Goal: Task Accomplishment & Management: Use online tool/utility

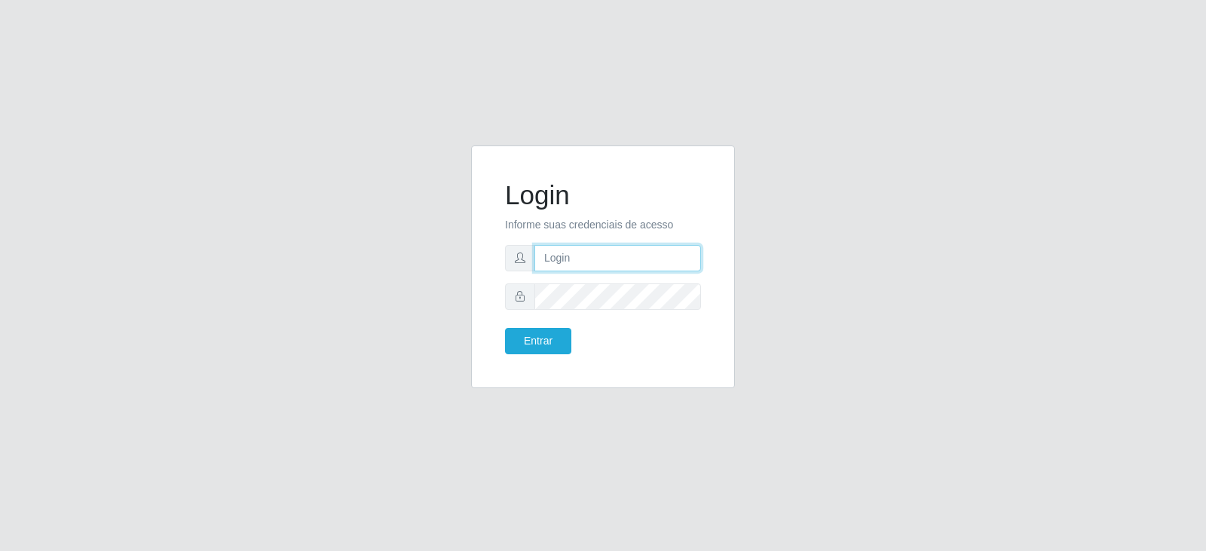
type input "[EMAIL_ADDRESS][DOMAIN_NAME]"
click at [545, 354] on div "Login Informe suas credenciais de acesso [EMAIL_ADDRESS][DOMAIN_NAME] Entrar" at bounding box center [603, 266] width 226 height 205
click at [536, 348] on button "Entrar" at bounding box center [538, 341] width 66 height 26
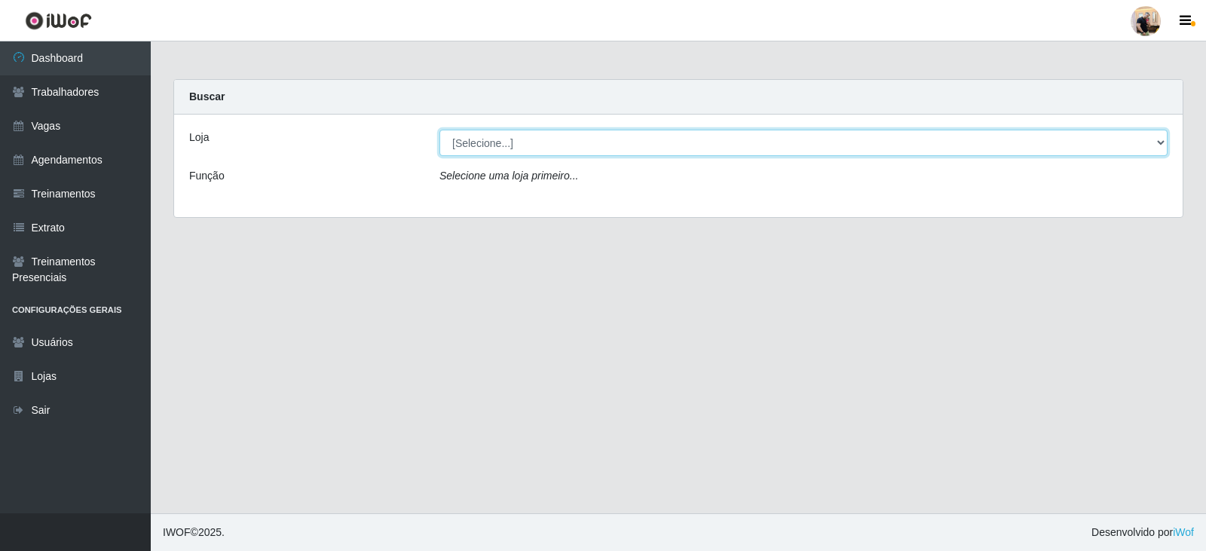
drag, startPoint x: 1010, startPoint y: 145, endPoint x: 995, endPoint y: 151, distance: 16.2
click at [1010, 145] on select "[Selecione...] SuperFácil Atacado - Vale do Sol" at bounding box center [803, 143] width 728 height 26
select select "502"
click at [439, 130] on select "[Selecione...] SuperFácil Atacado - Vale do Sol" at bounding box center [803, 143] width 728 height 26
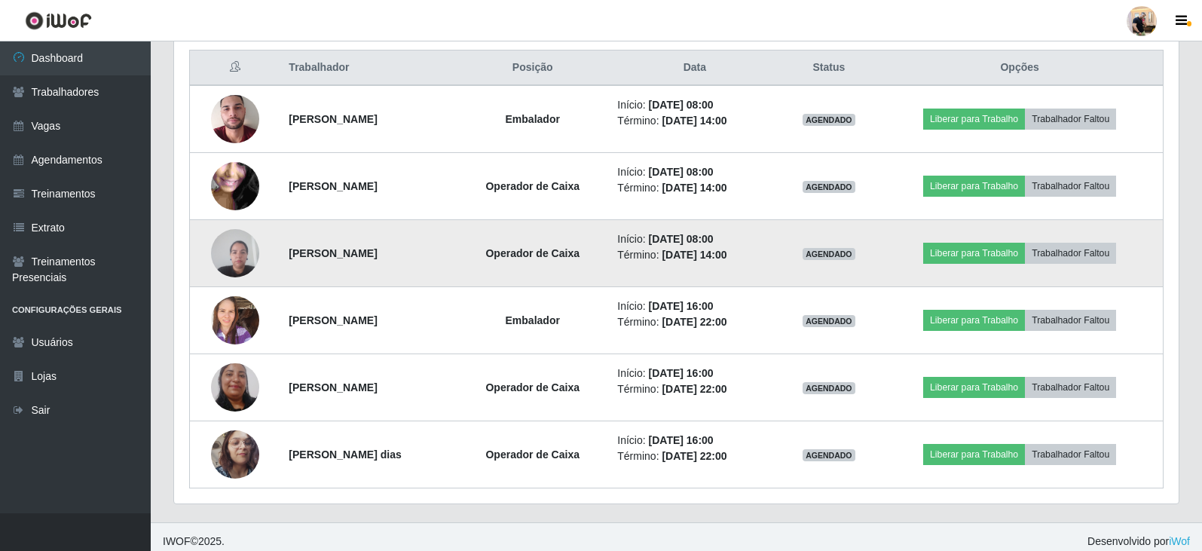
scroll to position [584, 0]
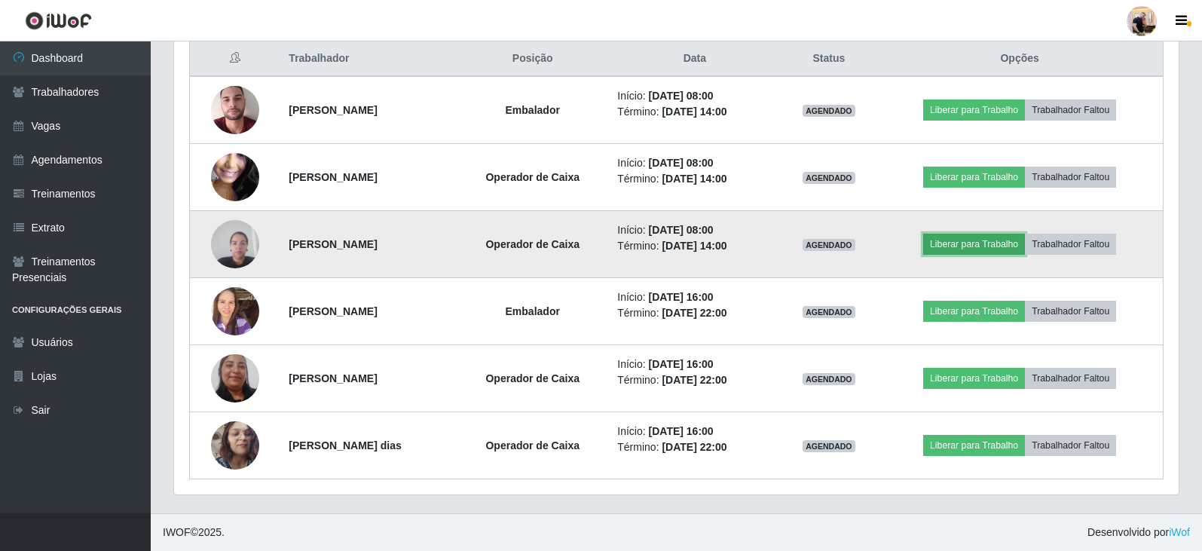
click at [978, 247] on button "Liberar para Trabalho" at bounding box center [974, 244] width 102 height 21
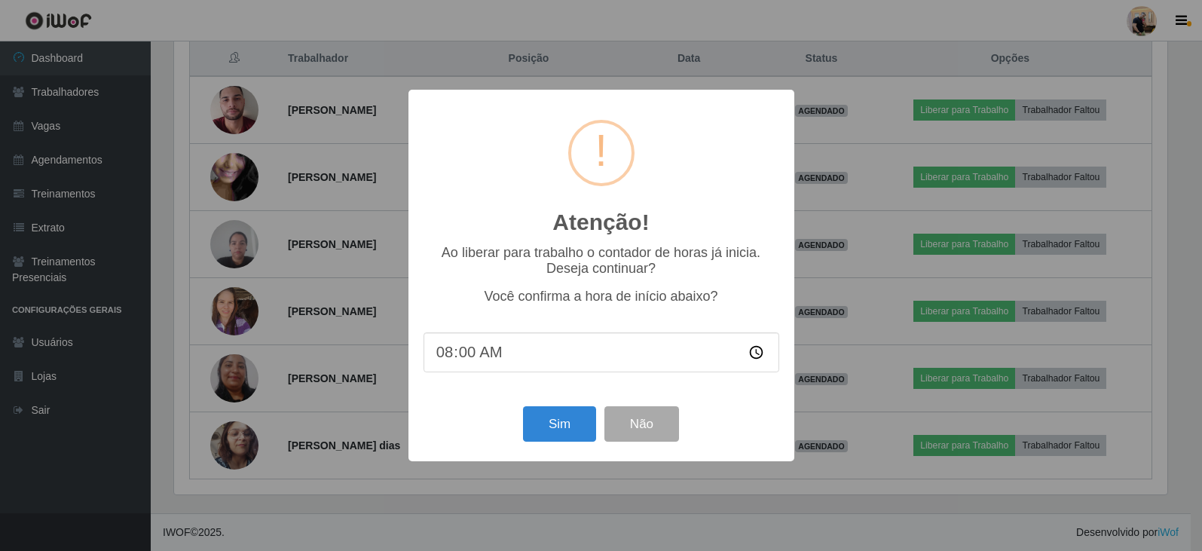
scroll to position [313, 997]
click at [563, 425] on button "Sim" at bounding box center [561, 423] width 73 height 35
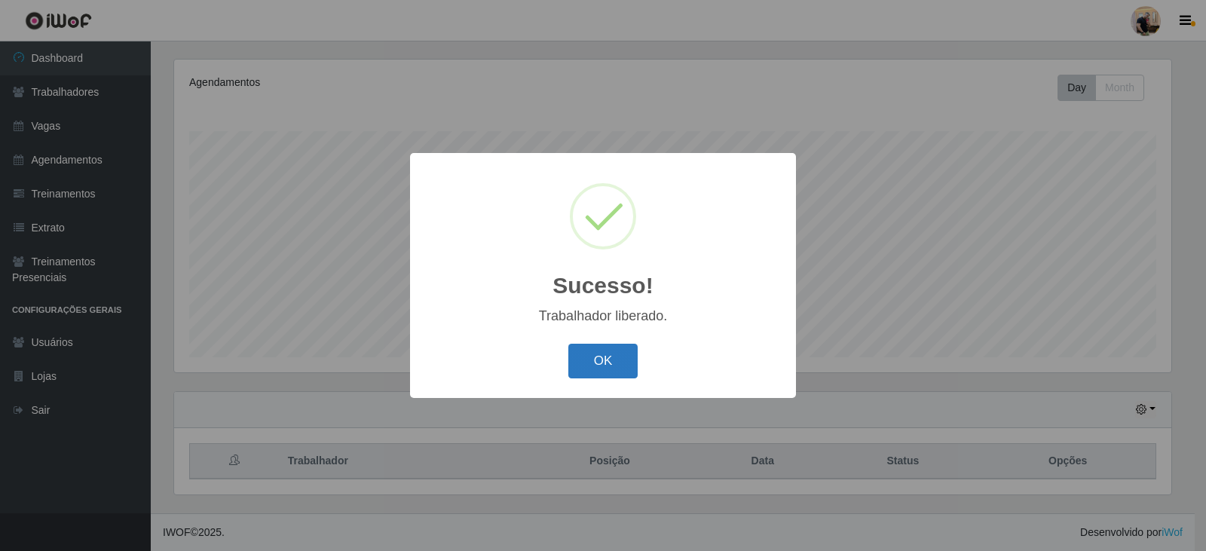
click at [619, 351] on button "OK" at bounding box center [603, 361] width 70 height 35
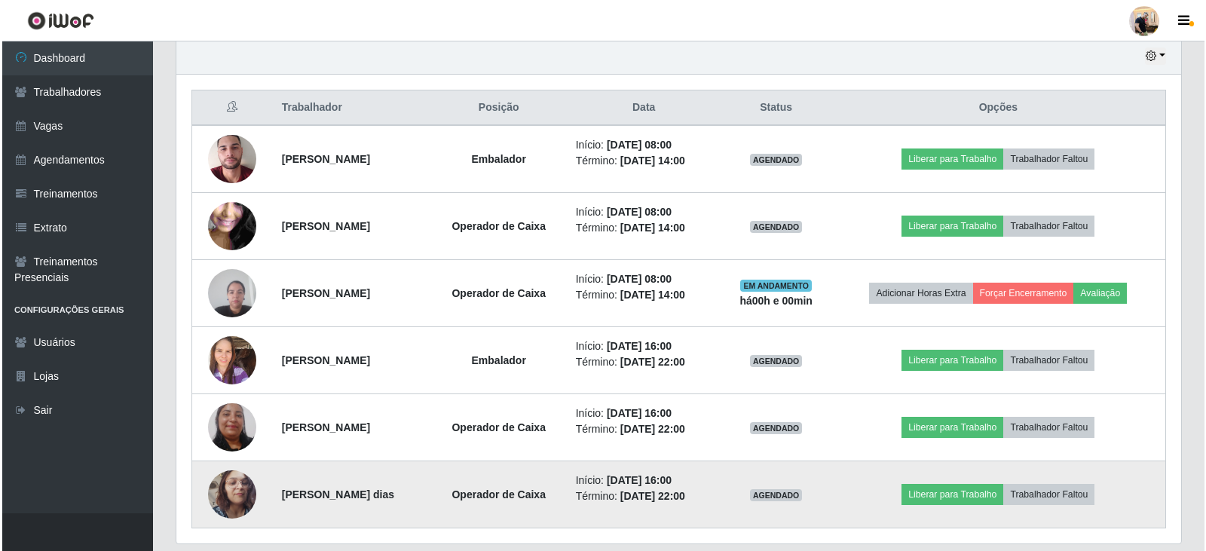
scroll to position [509, 0]
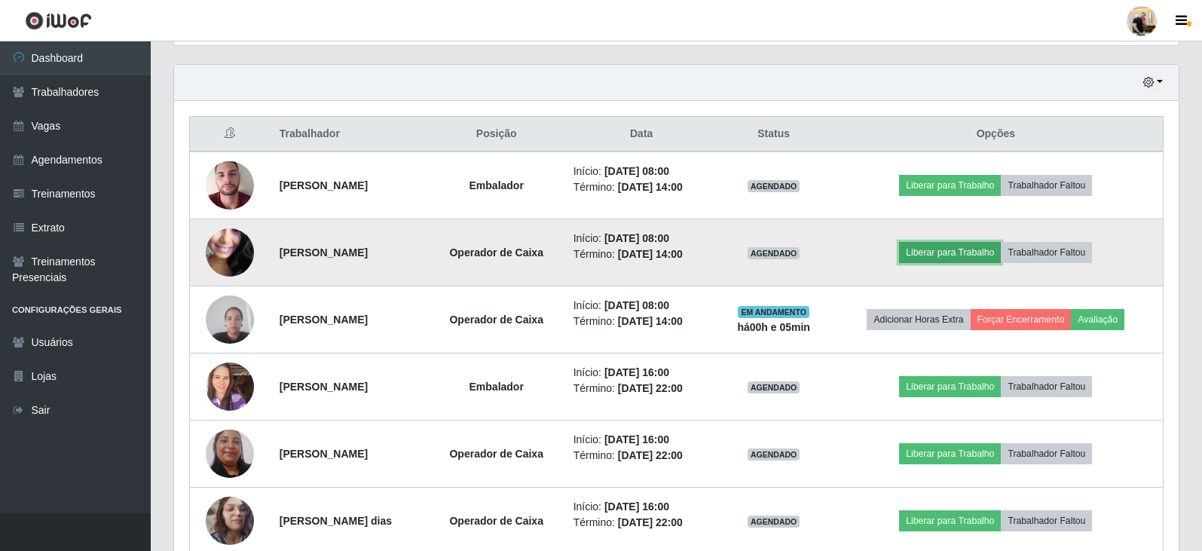
click at [954, 250] on button "Liberar para Trabalho" at bounding box center [950, 252] width 102 height 21
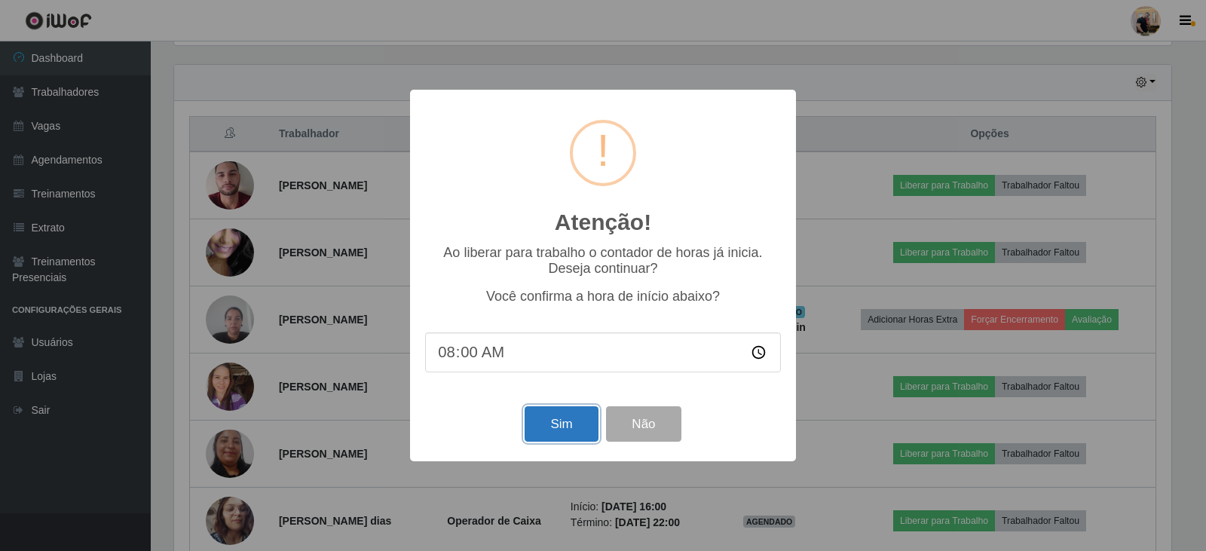
click at [546, 421] on button "Sim" at bounding box center [561, 423] width 73 height 35
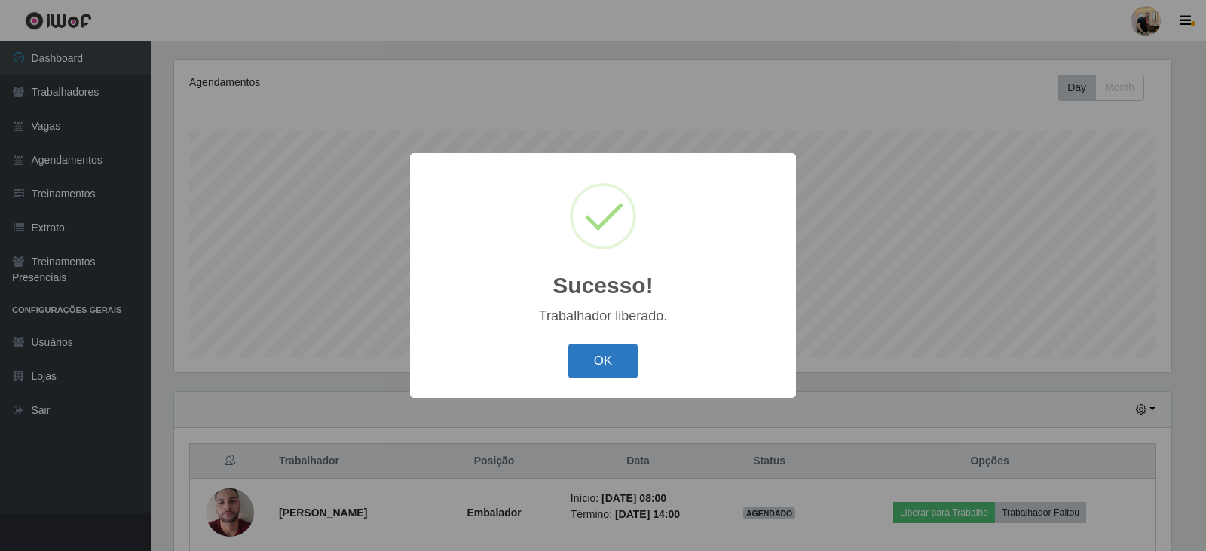
click at [595, 359] on button "OK" at bounding box center [603, 361] width 70 height 35
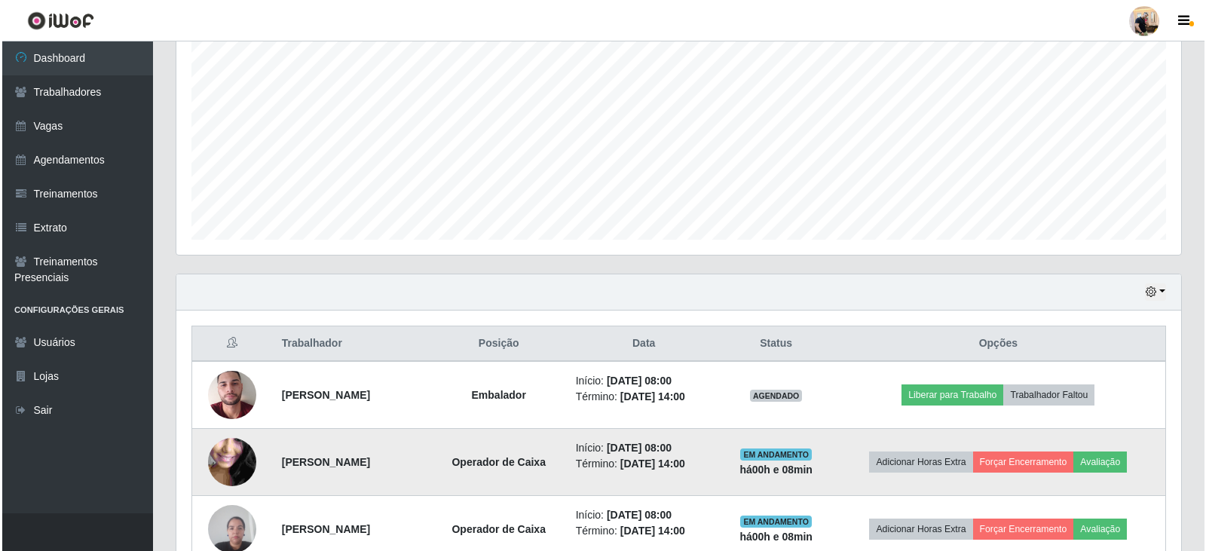
scroll to position [332, 0]
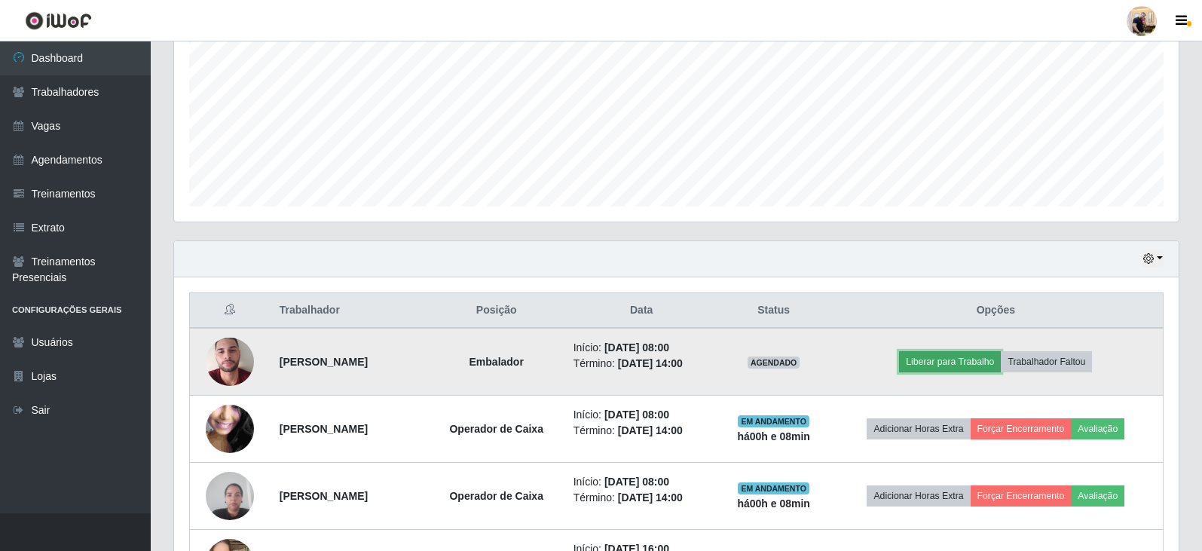
click at [950, 361] on button "Liberar para Trabalho" at bounding box center [950, 361] width 102 height 21
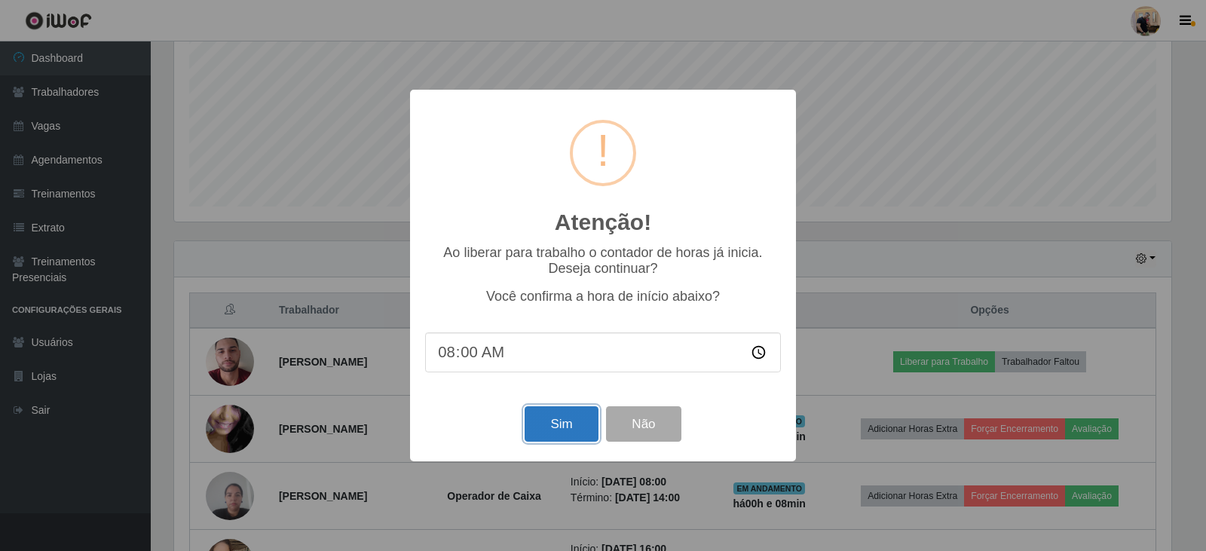
click at [569, 418] on button "Sim" at bounding box center [561, 423] width 73 height 35
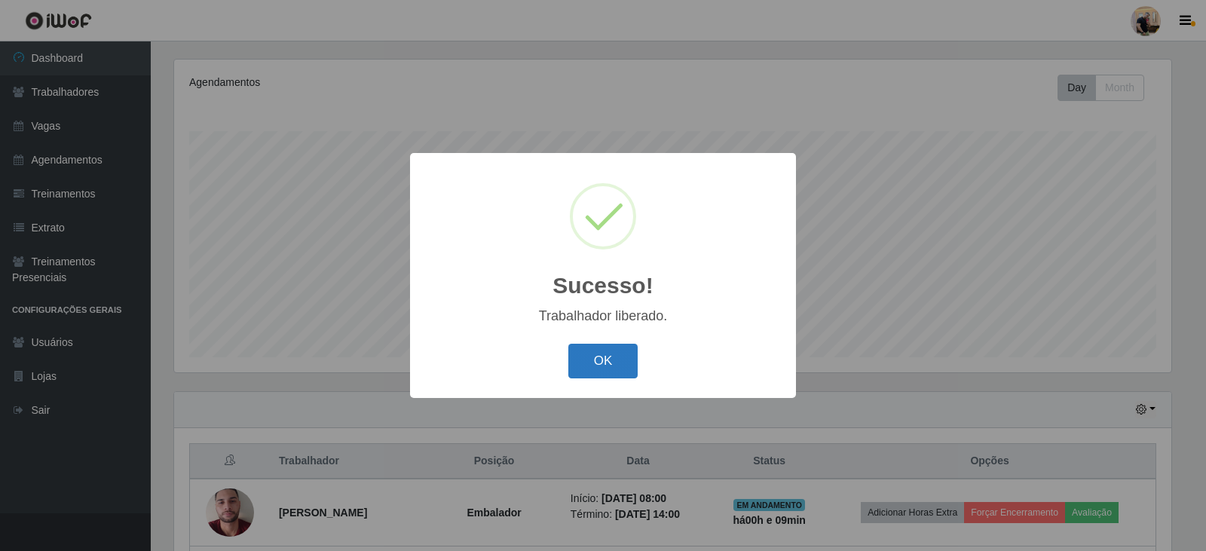
click at [601, 356] on button "OK" at bounding box center [603, 361] width 70 height 35
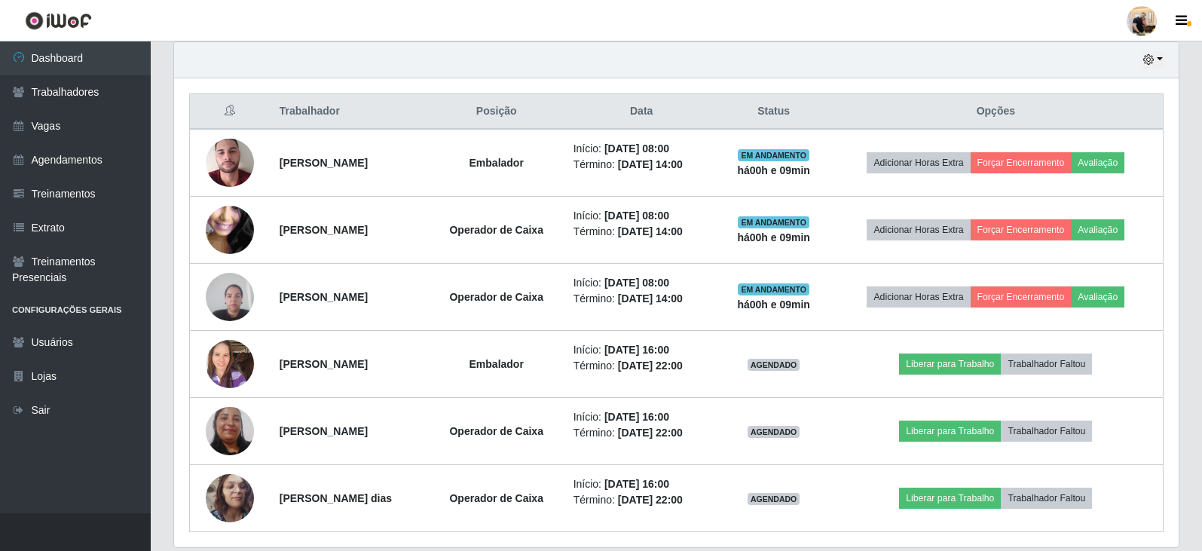
scroll to position [558, 0]
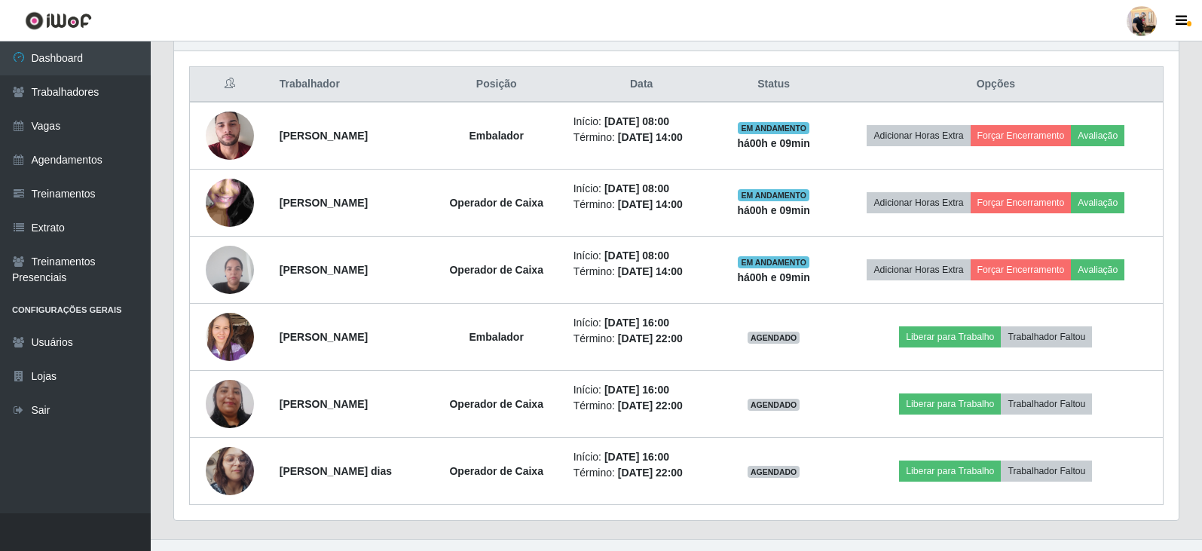
click at [1139, 18] on div at bounding box center [1142, 21] width 30 height 30
click at [1138, 18] on div at bounding box center [1142, 21] width 30 height 30
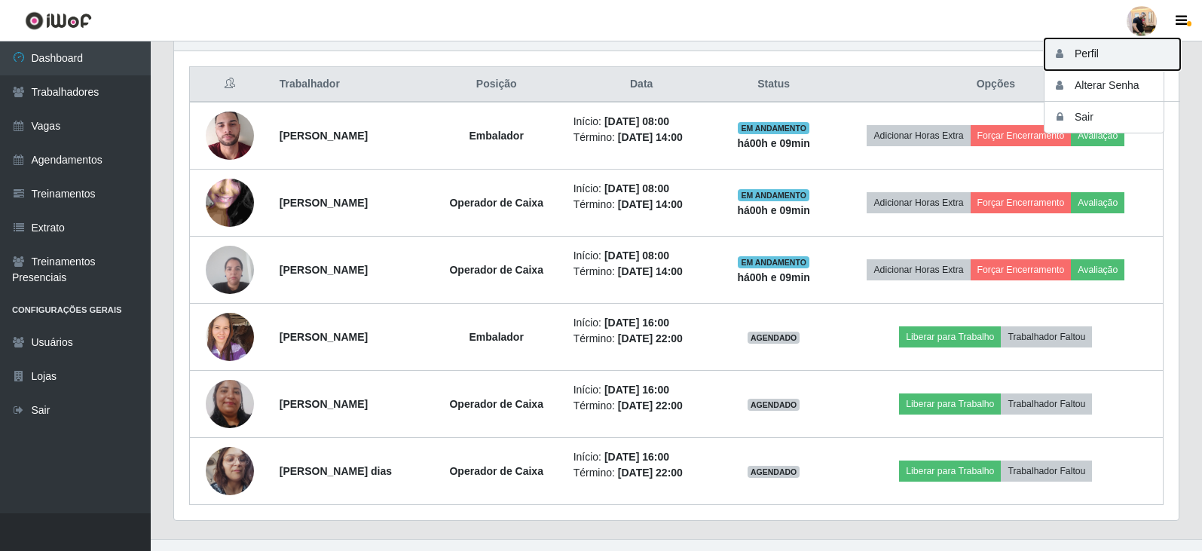
click at [1121, 50] on button "Perfil" at bounding box center [1113, 54] width 136 height 32
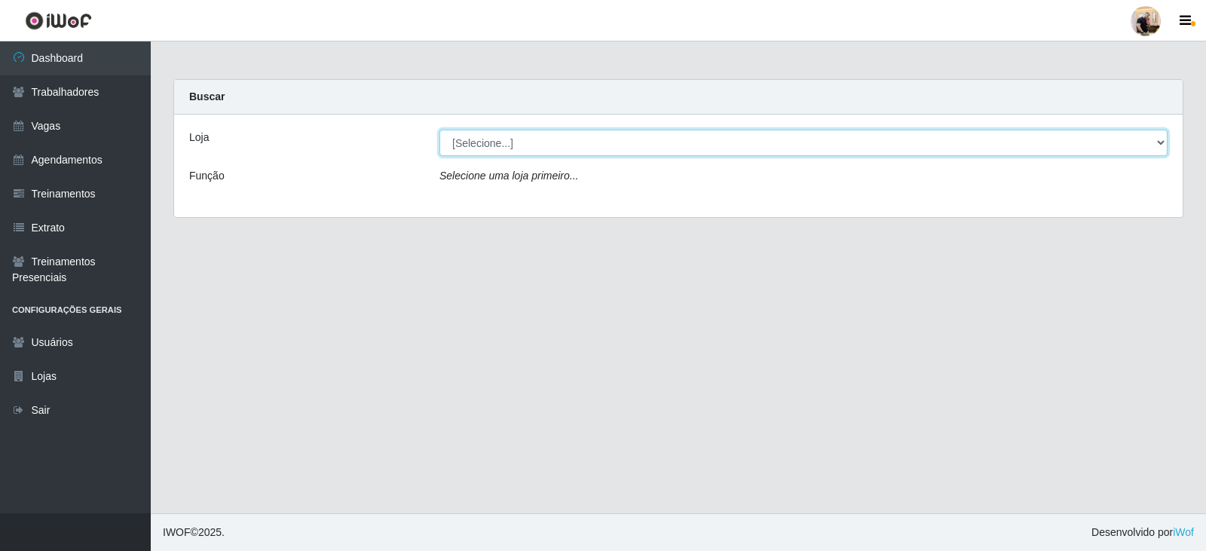
click at [887, 135] on select "[Selecione...] SuperFácil Atacado - Vale do Sol" at bounding box center [803, 143] width 728 height 26
select select "502"
click at [439, 130] on select "[Selecione...] SuperFácil Atacado - Vale do Sol" at bounding box center [803, 143] width 728 height 26
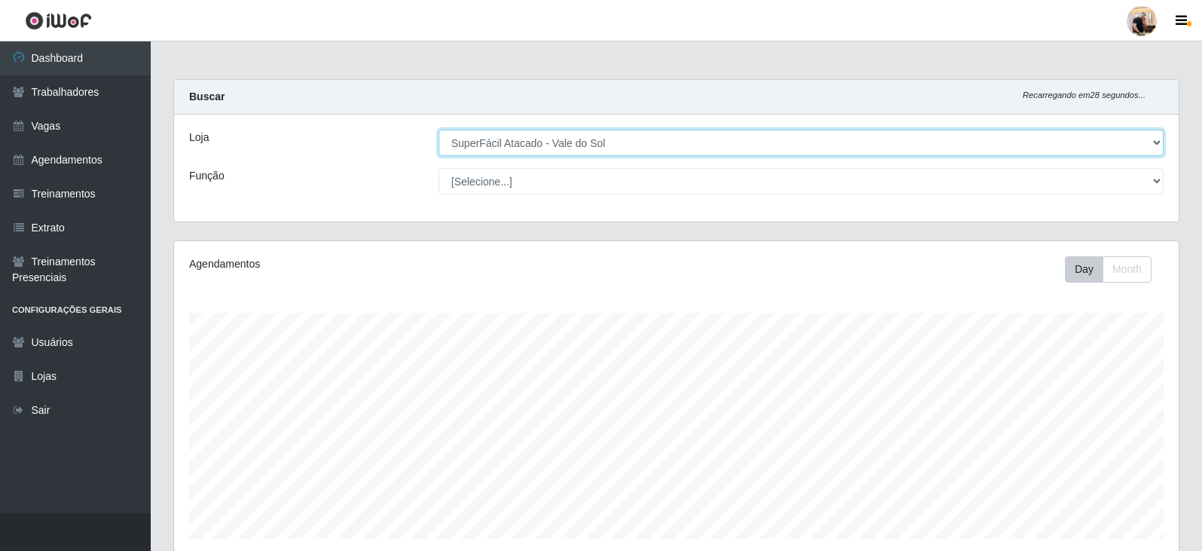
scroll to position [313, 1005]
click at [662, 142] on select "[Selecione...] SuperFácil Atacado - Vale do Sol" at bounding box center [801, 143] width 725 height 26
click at [439, 130] on select "[Selecione...] SuperFácil Atacado - Vale do Sol" at bounding box center [801, 143] width 725 height 26
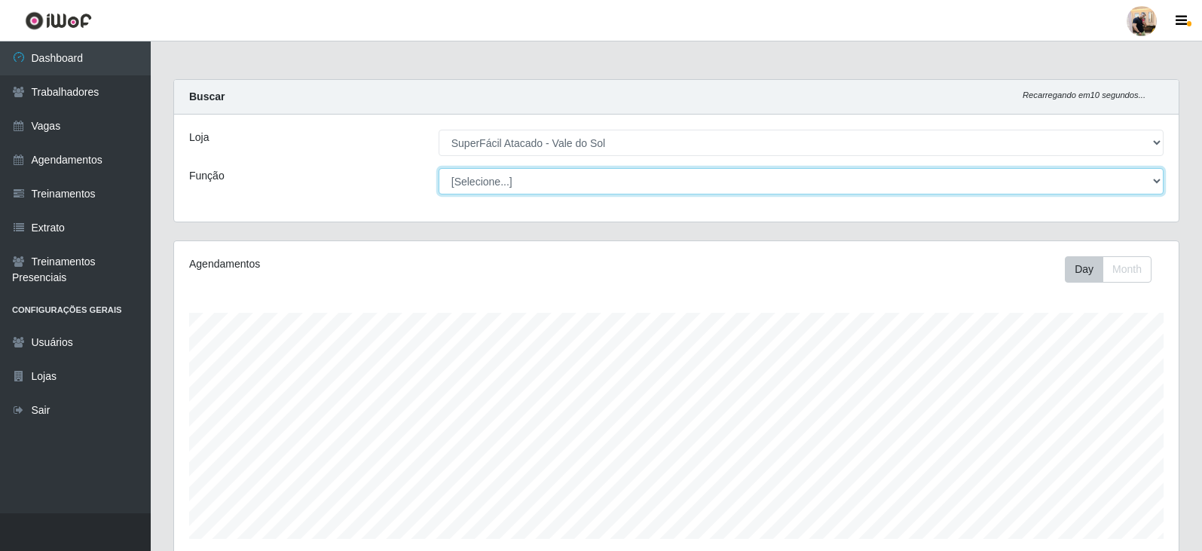
click at [498, 184] on select "[Selecione...] Embalador Embalador + Embalador ++ Operador de Caixa Operador de…" at bounding box center [801, 181] width 725 height 26
